Goal: Navigation & Orientation: Find specific page/section

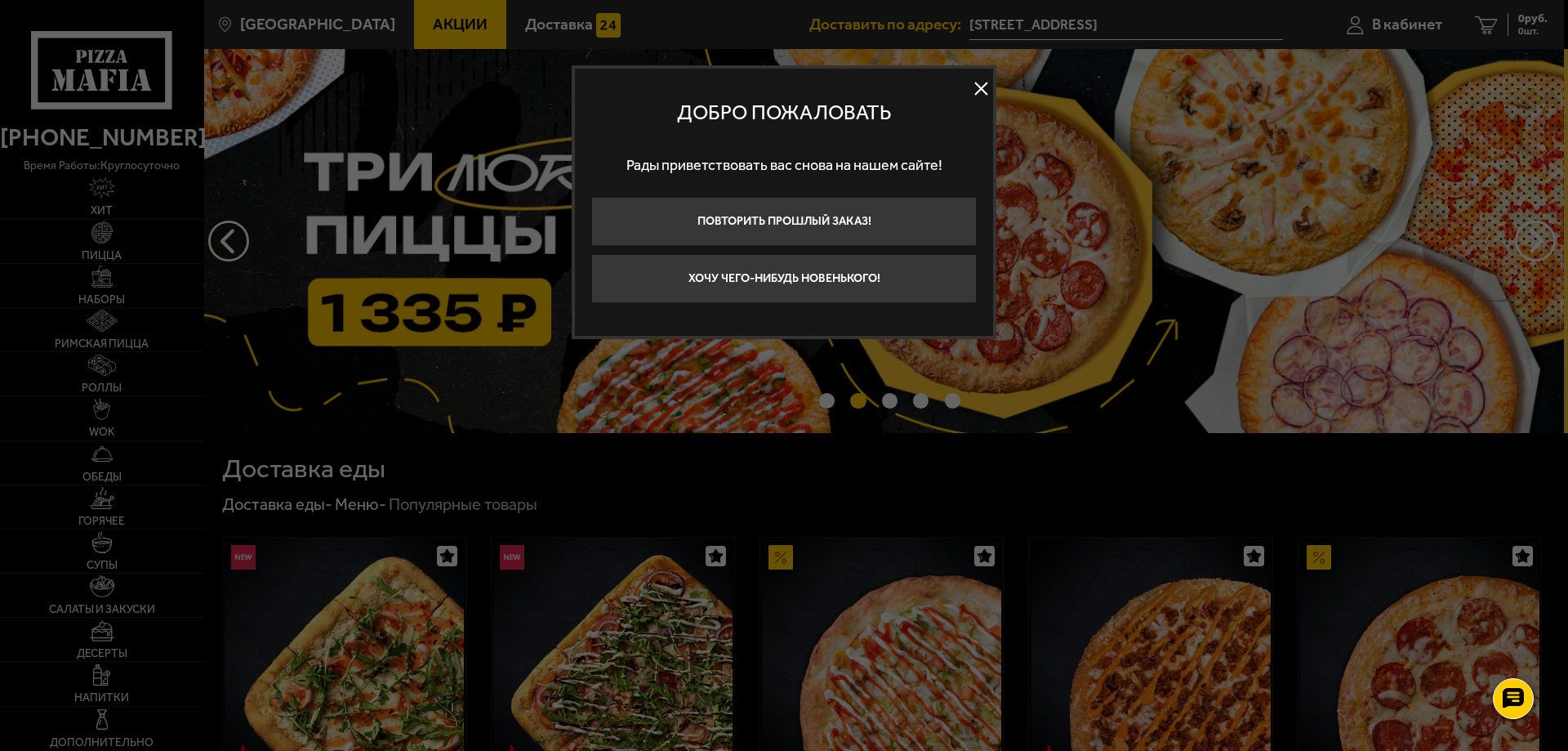
click at [988, 87] on button at bounding box center [980, 88] width 25 height 25
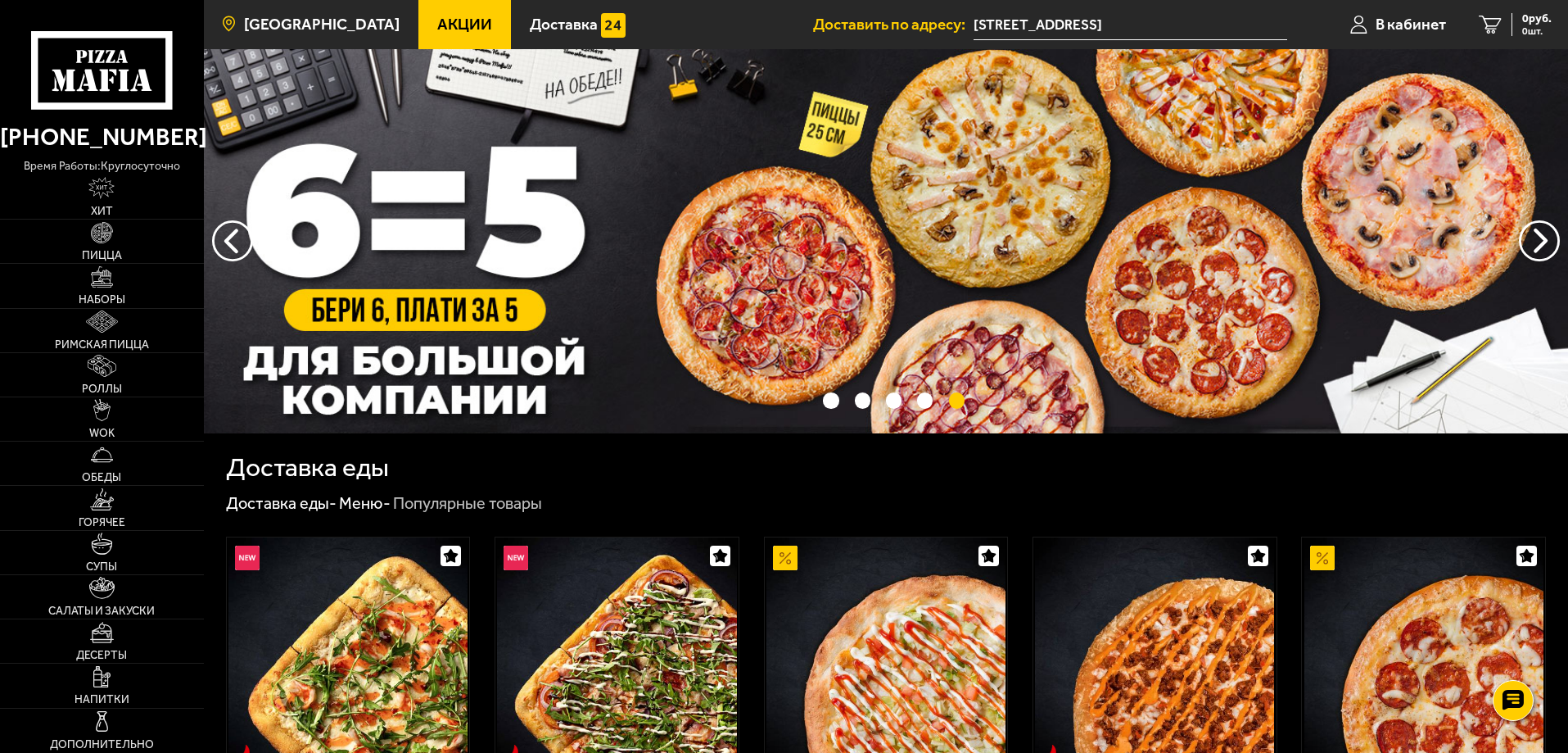
click at [270, 26] on span "[GEOGRAPHIC_DATA]" at bounding box center [322, 24] width 155 height 16
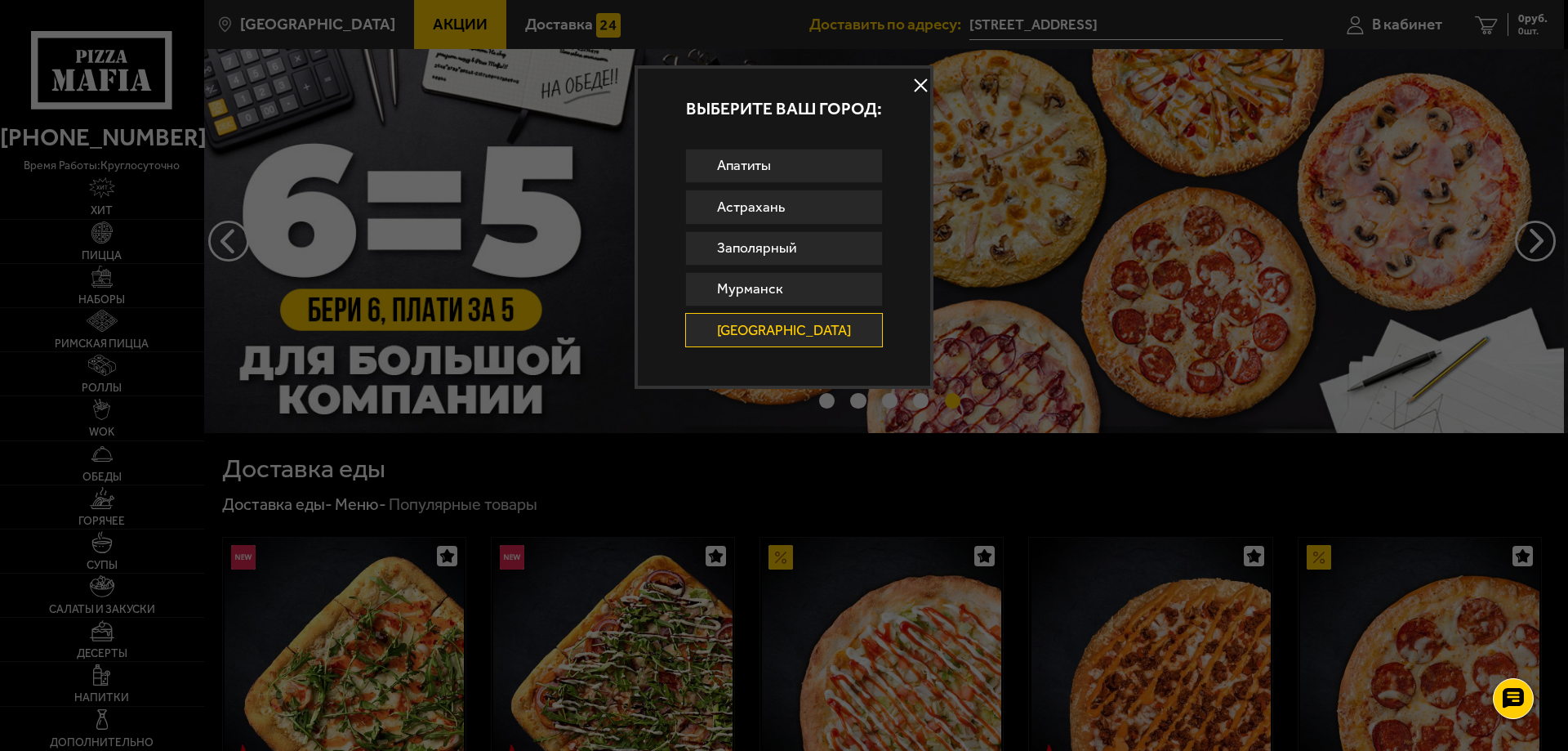
click at [817, 331] on link "[GEOGRAPHIC_DATA]" at bounding box center [784, 330] width 199 height 35
